Goal: Task Accomplishment & Management: Use online tool/utility

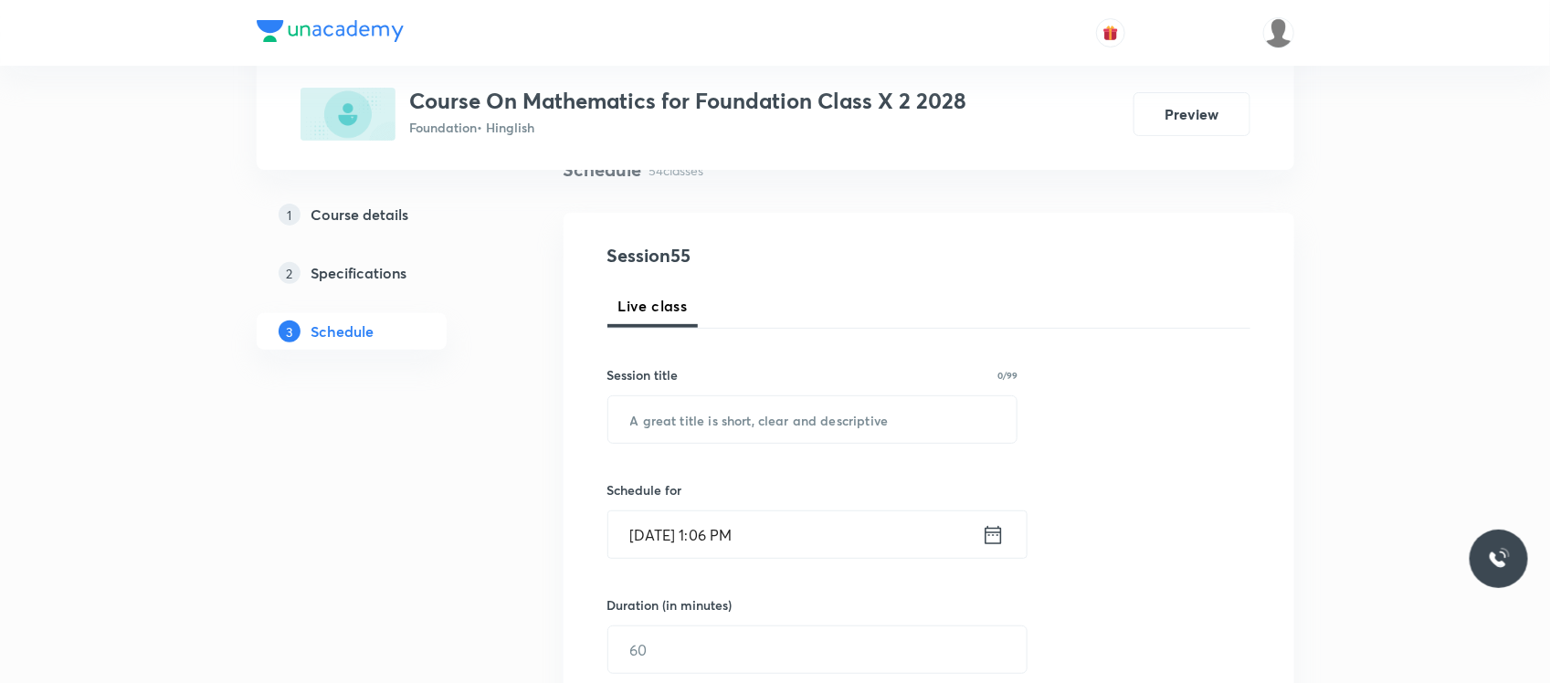
scroll to position [153, 0]
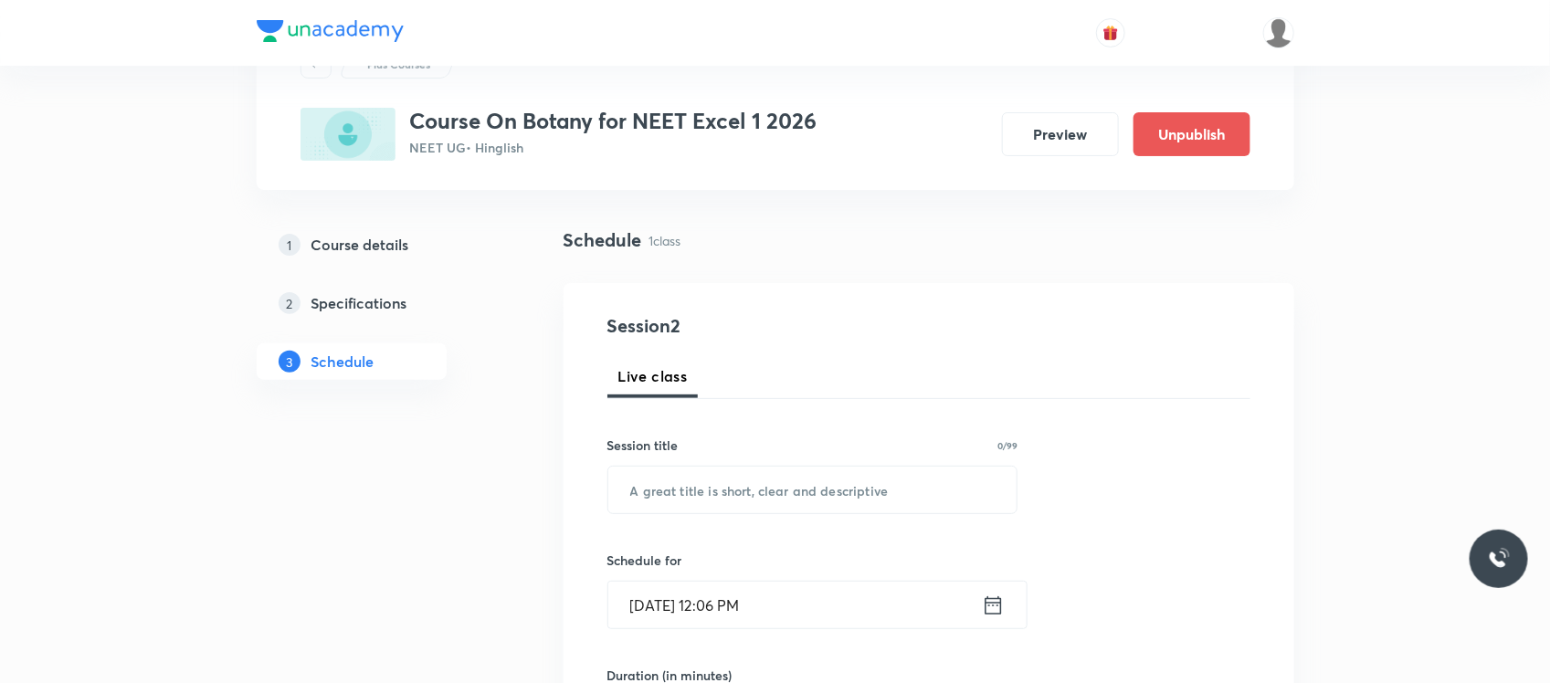
scroll to position [334, 0]
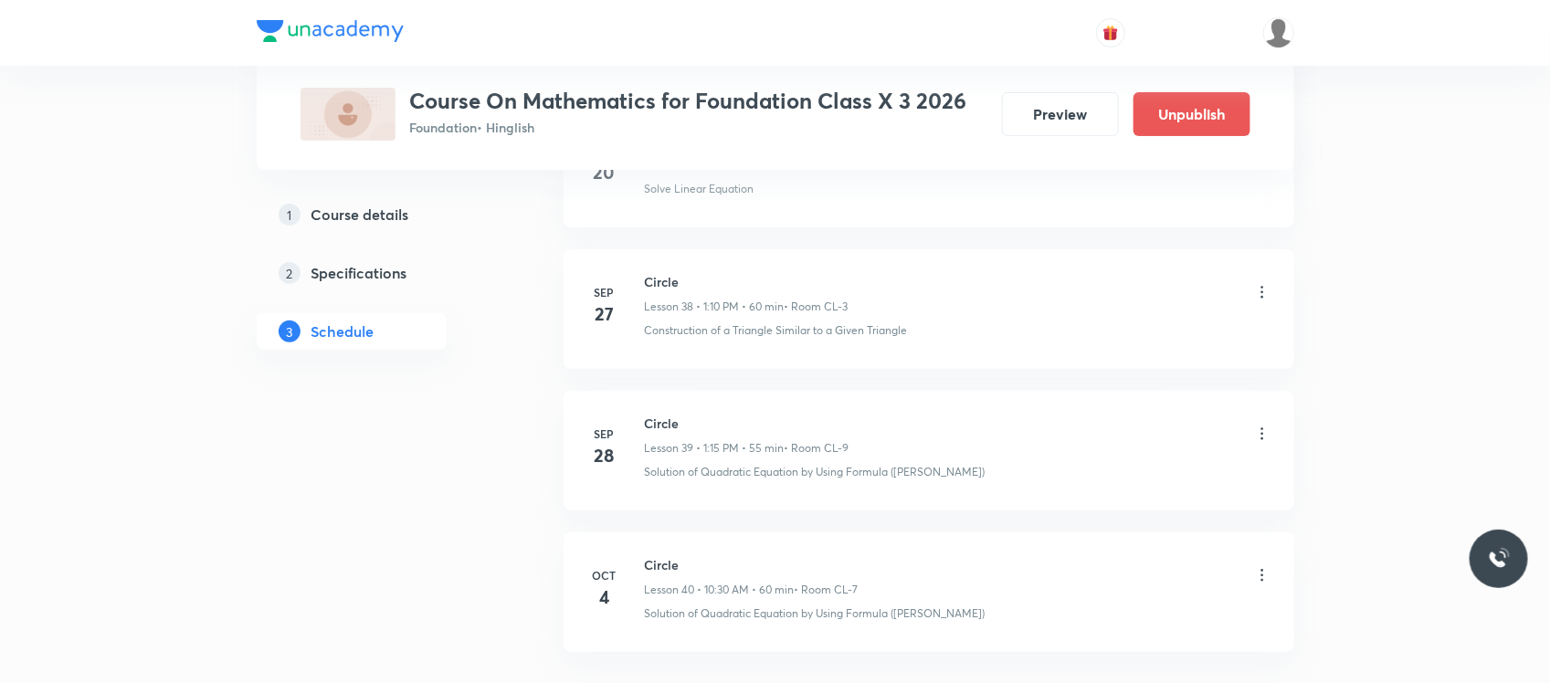
scroll to position [6458, 0]
click at [665, 436] on div "Circle Lesson 40 • 10:30 AM • 60 min • Room CL-7" at bounding box center [752, 436] width 214 height 43
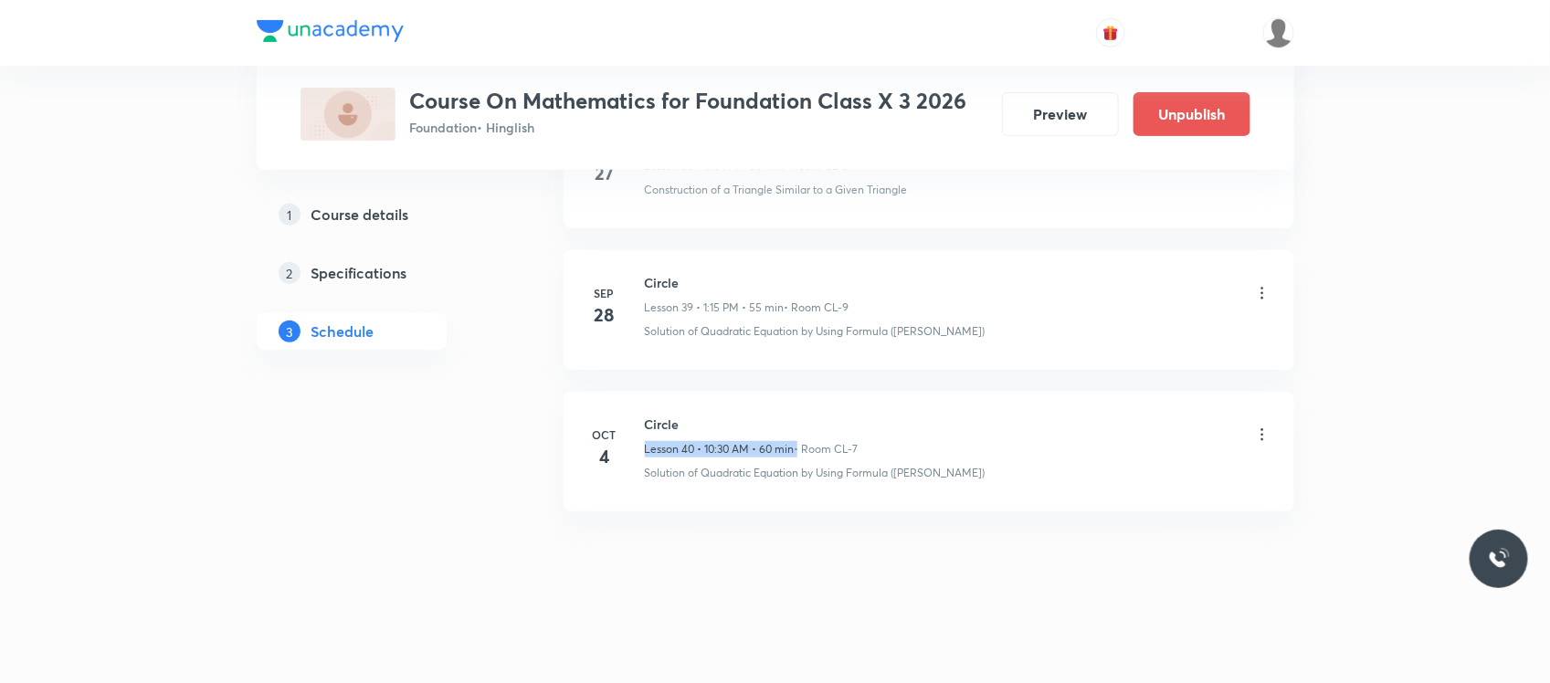
click at [665, 436] on div "Circle Lesson 40 • 10:30 AM • 60 min • Room CL-7" at bounding box center [752, 436] width 214 height 43
click at [665, 404] on li "Oct 4 Circle Lesson 40 • 10:30 AM • 60 min • Room CL-7 Solution of Quadratic Eq…" at bounding box center [928, 452] width 730 height 120
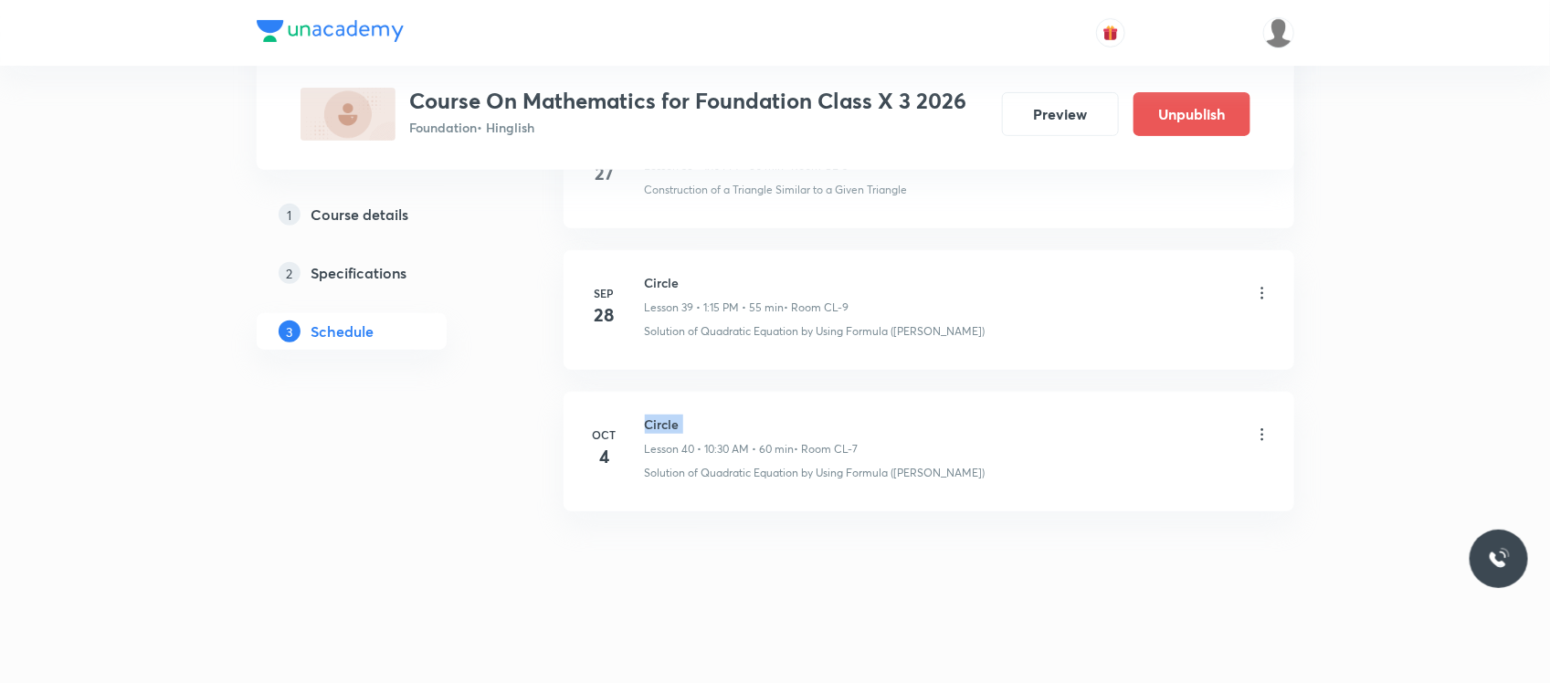
copy h6 "Circle"
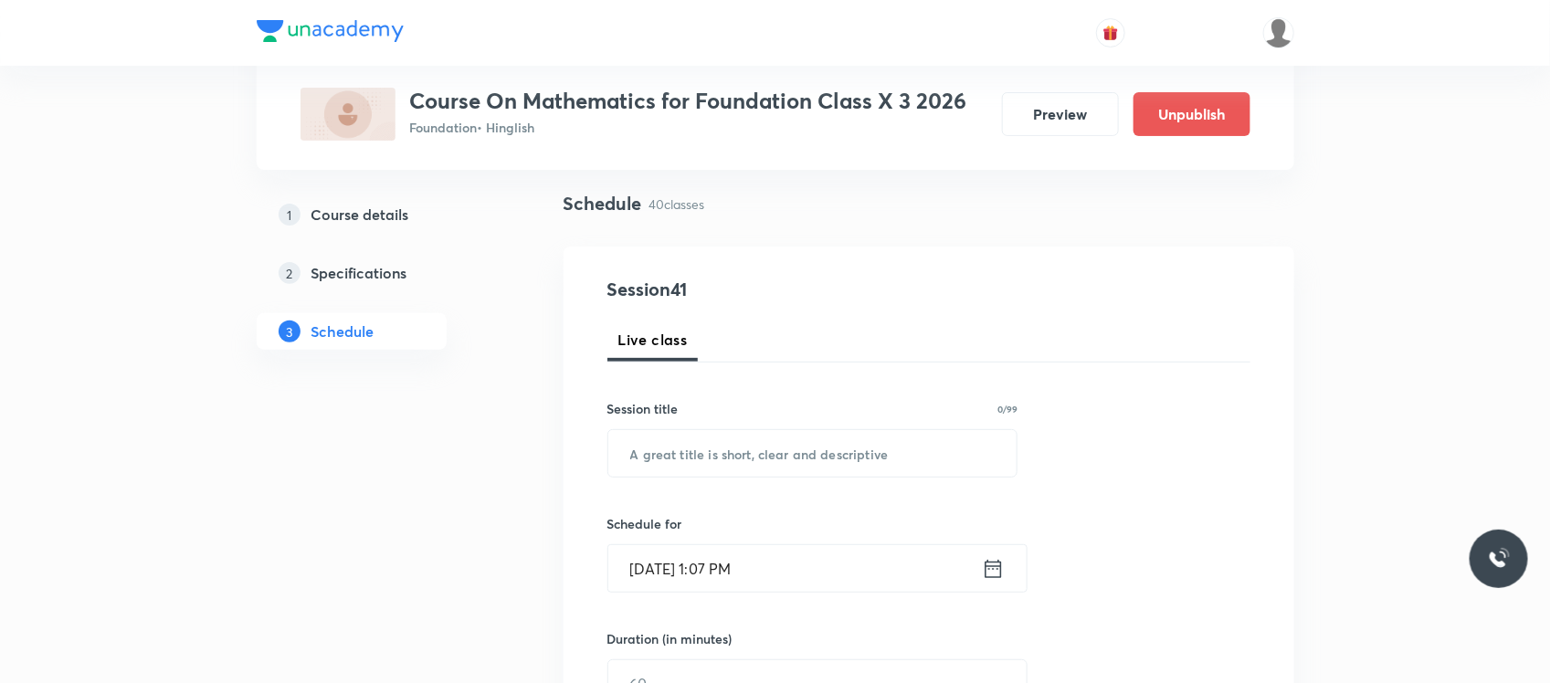
scroll to position [121, 0]
click at [692, 455] on input "text" at bounding box center [812, 450] width 409 height 47
paste input "Circle"
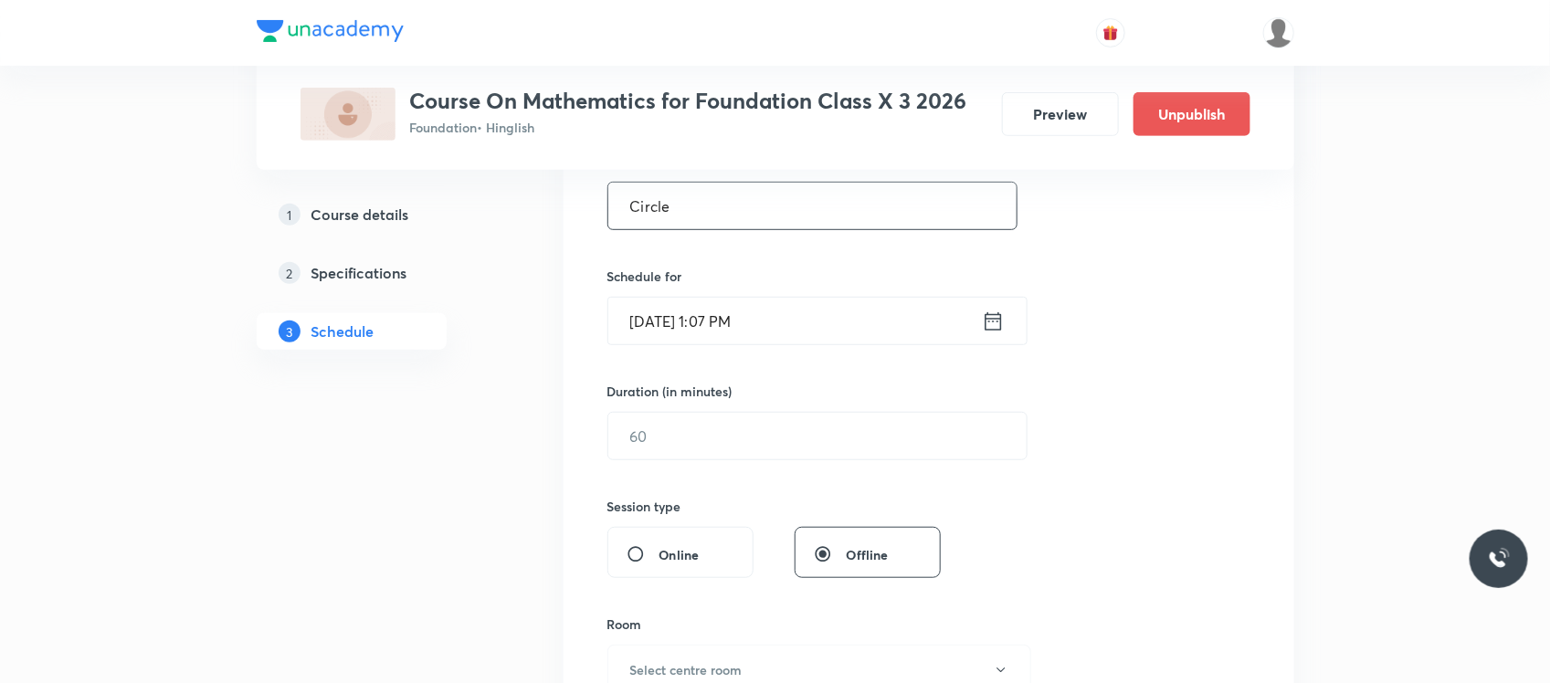
scroll to position [370, 0]
type input "Circle"
click at [846, 329] on input "Oct 4, 2025, 1:07 PM" at bounding box center [794, 317] width 373 height 47
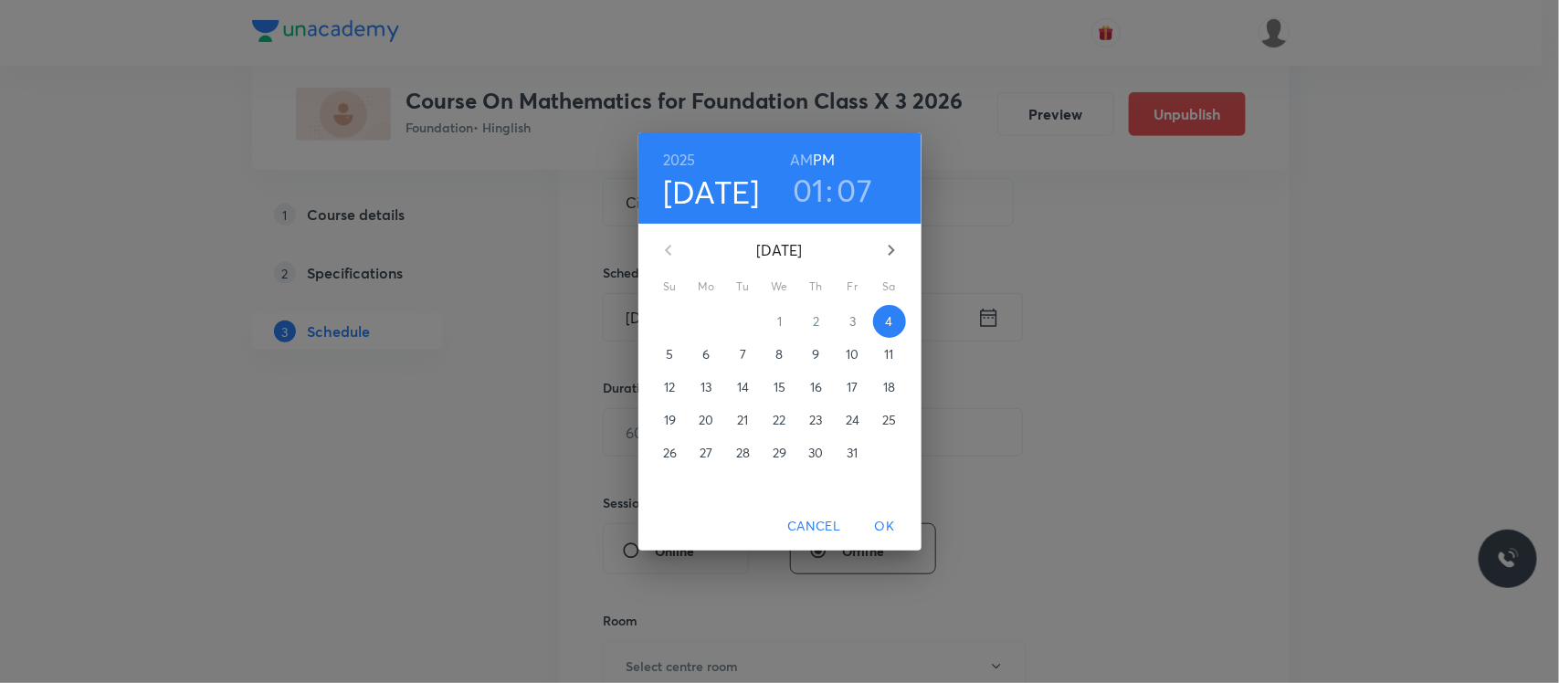
click at [842, 184] on h3 "07" at bounding box center [855, 190] width 36 height 38
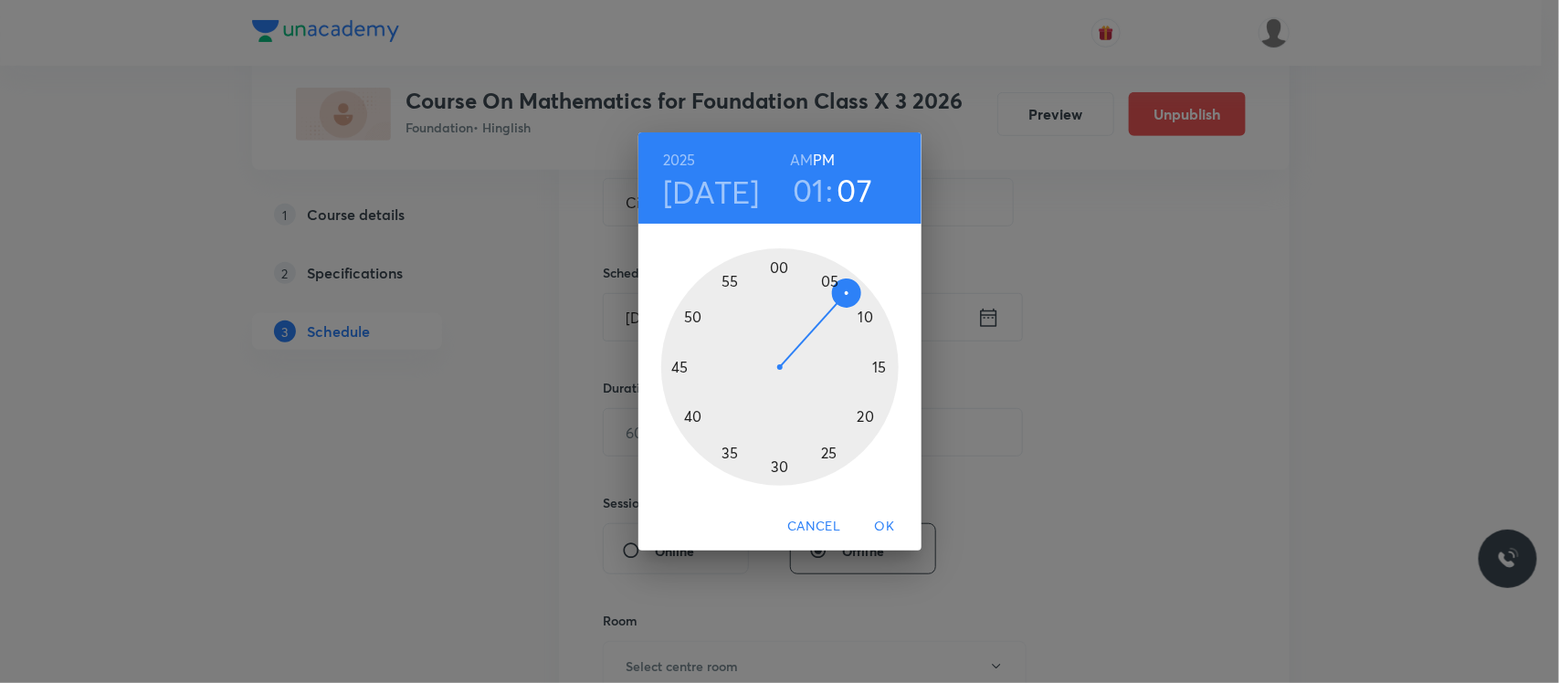
click at [866, 316] on div at bounding box center [779, 366] width 237 height 237
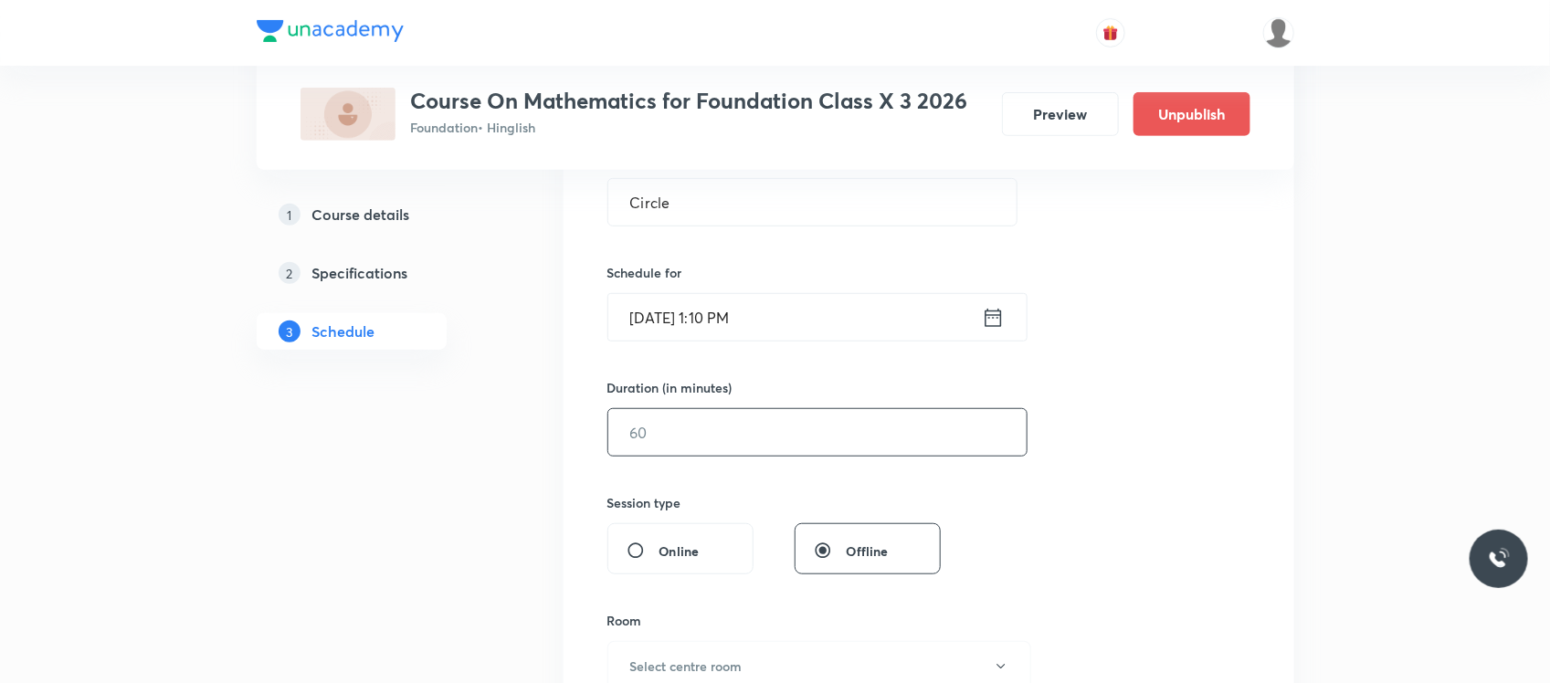
click at [777, 441] on input "text" at bounding box center [817, 432] width 418 height 47
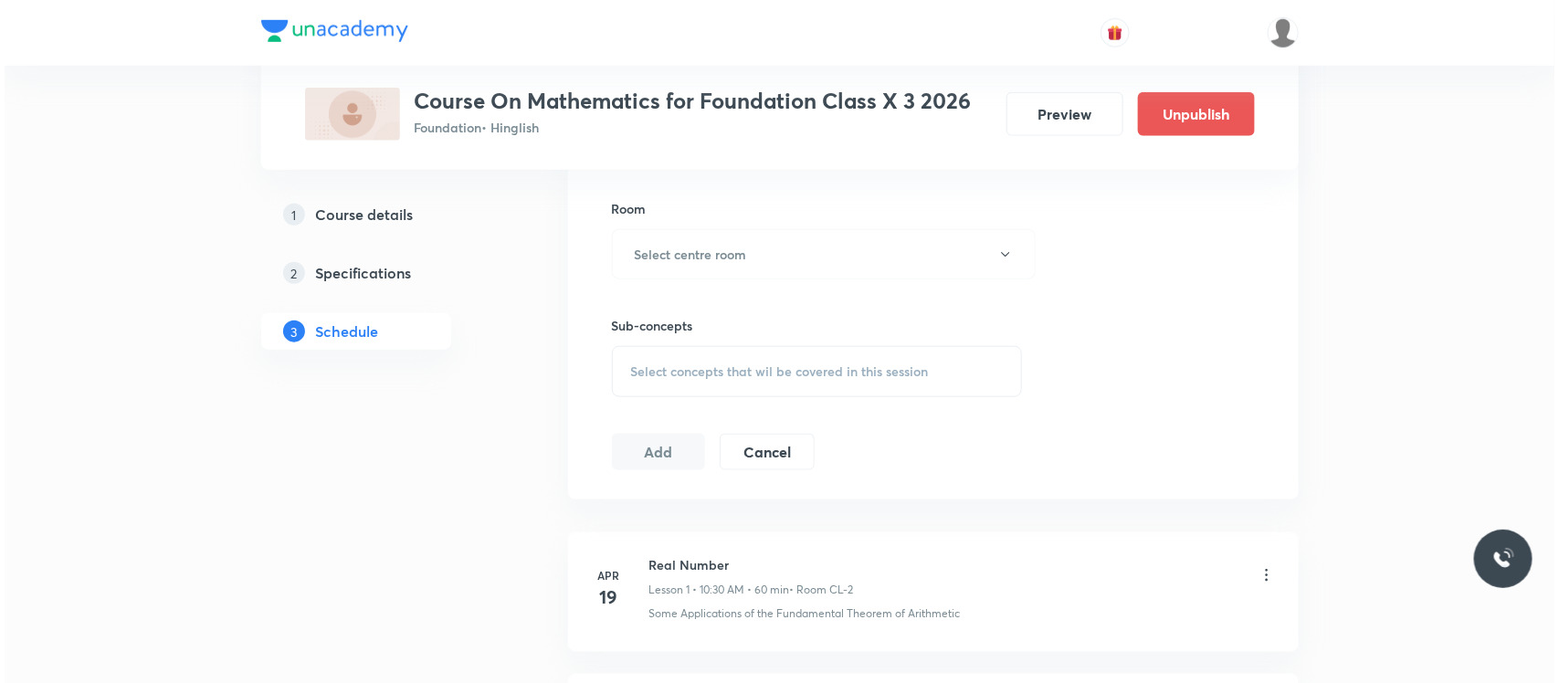
scroll to position [783, 0]
type input "60"
click at [733, 262] on h6 "Select centre room" at bounding box center [686, 253] width 112 height 19
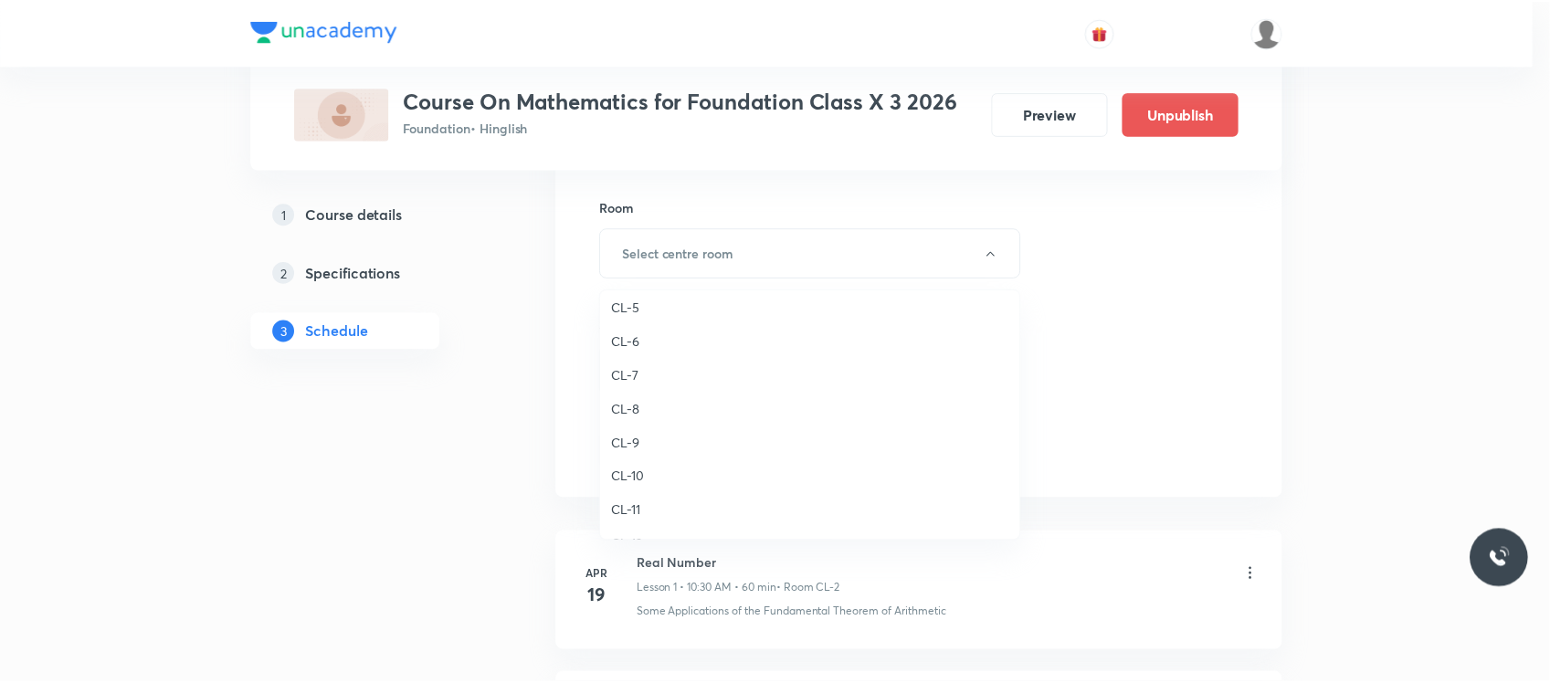
scroll to position [660, 0]
click at [648, 461] on span "CL-10" at bounding box center [815, 465] width 400 height 19
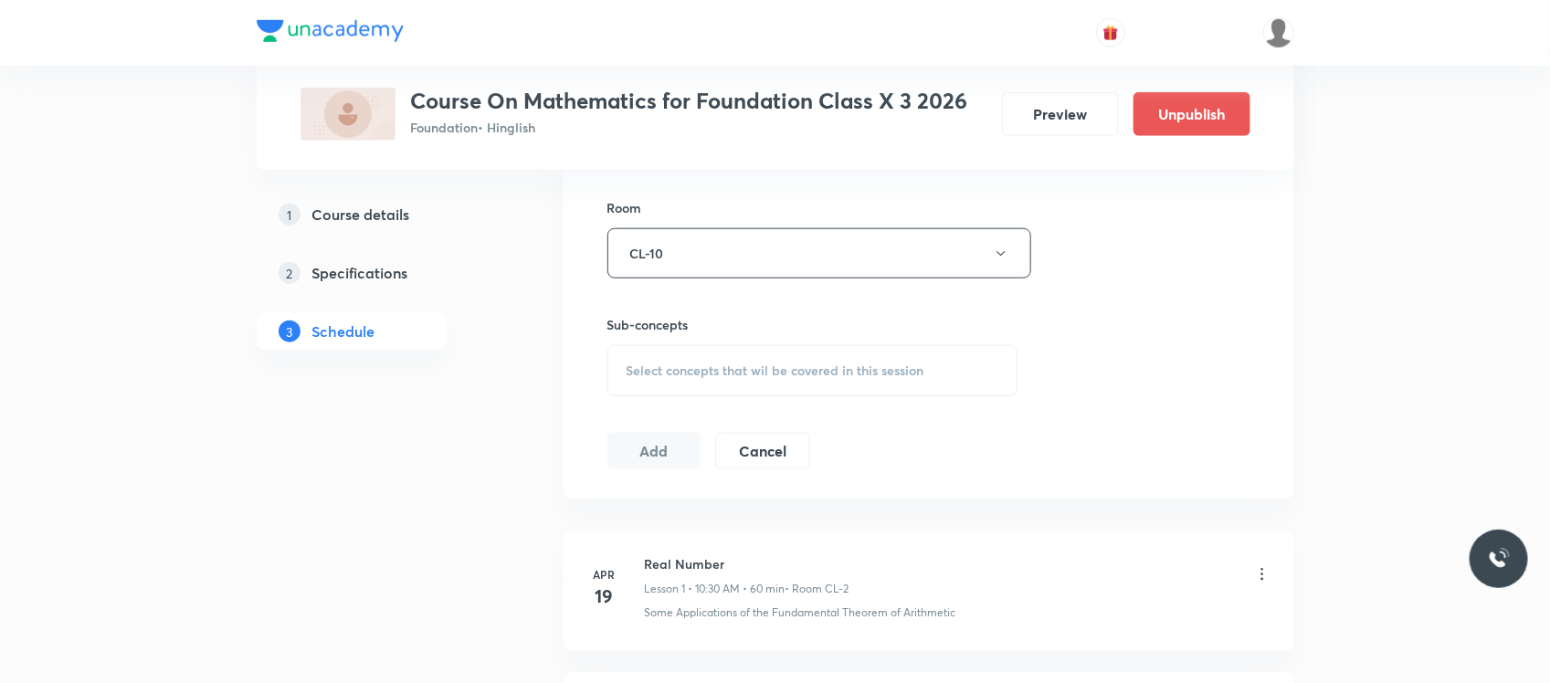
click at [694, 358] on div "Select concepts that wil be covered in this session" at bounding box center [812, 370] width 411 height 51
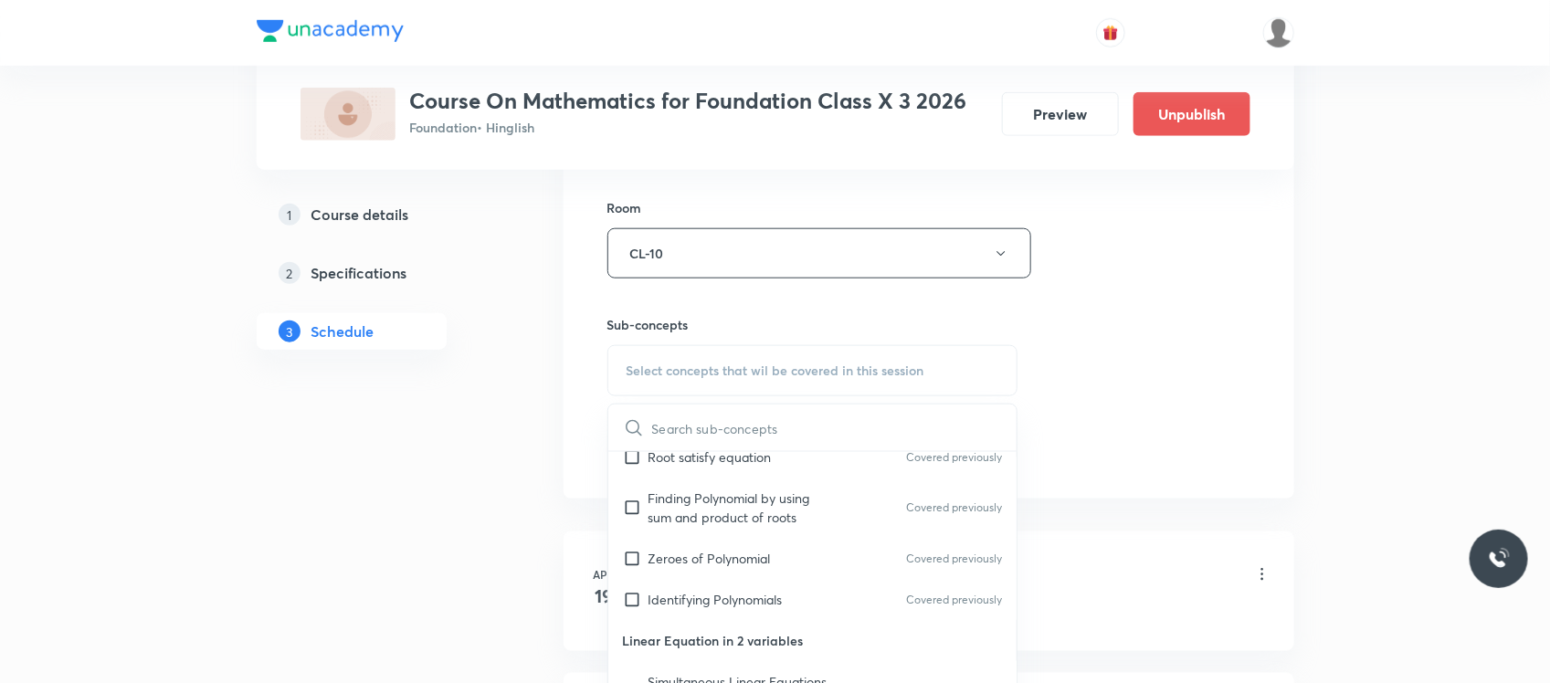
scroll to position [1028, 0]
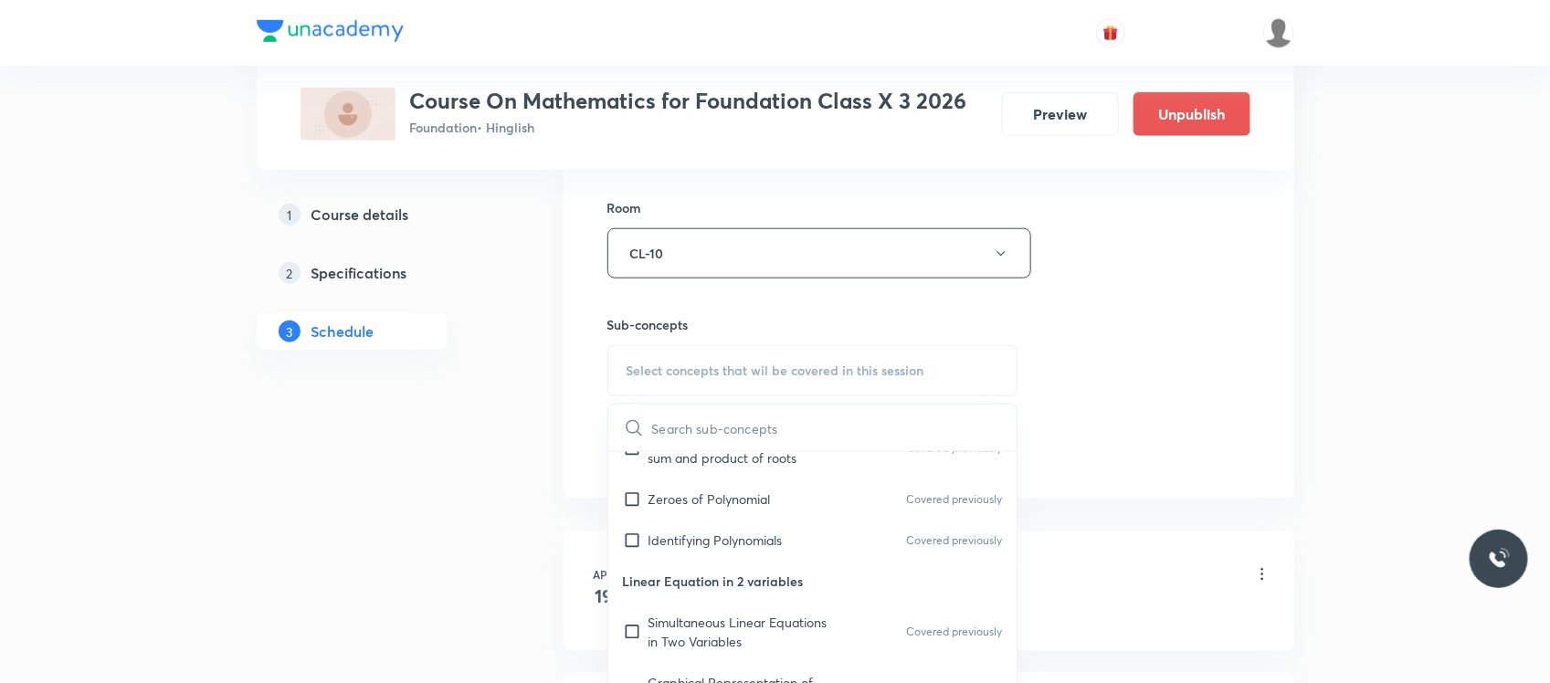
click at [686, 561] on p "Linear Equation in 2 variables" at bounding box center [812, 581] width 409 height 41
click at [687, 531] on p "Identifying Polynomials" at bounding box center [715, 540] width 134 height 19
checkbox input "true"
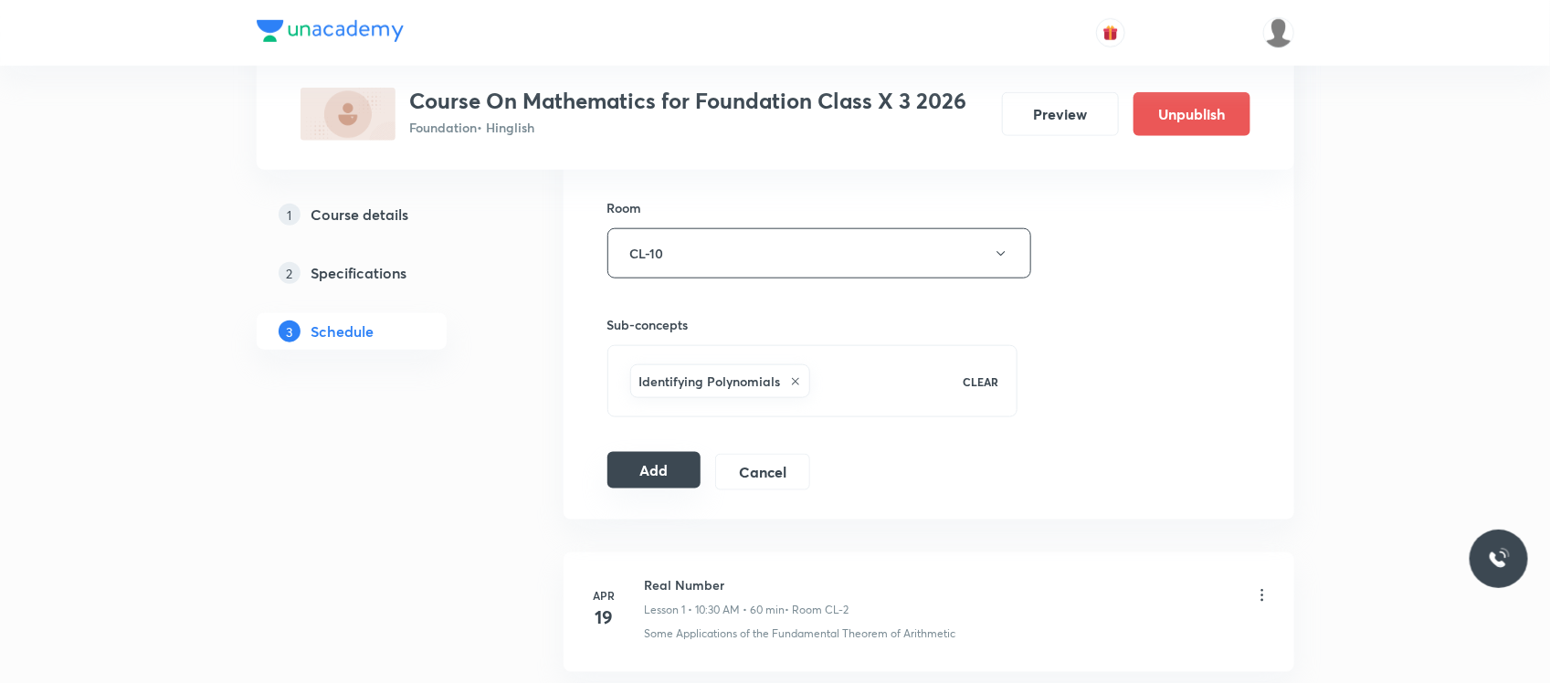
click at [678, 471] on button "Add" at bounding box center [654, 470] width 94 height 37
